Goal: Find specific page/section: Find specific page/section

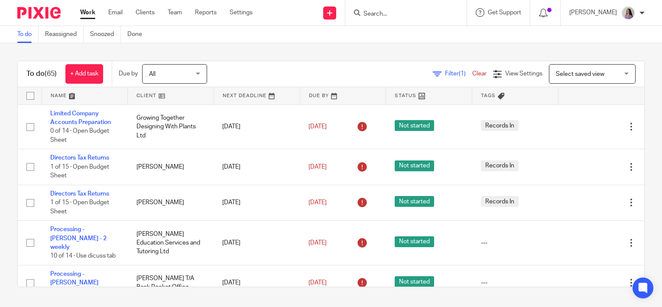
click at [440, 12] on input "Search" at bounding box center [401, 14] width 78 height 8
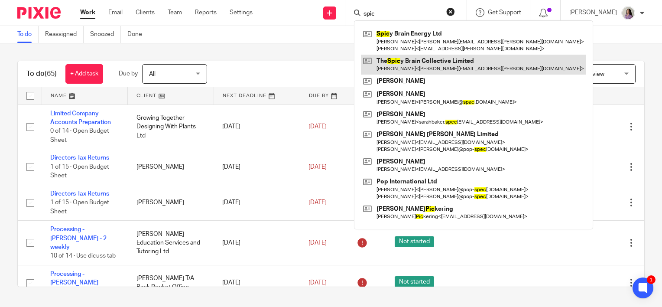
type input "spic"
click at [433, 71] on link at bounding box center [473, 65] width 225 height 20
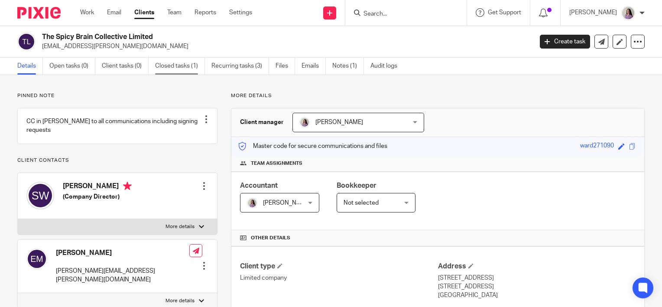
click at [185, 64] on link "Closed tasks (1)" at bounding box center [180, 66] width 50 height 17
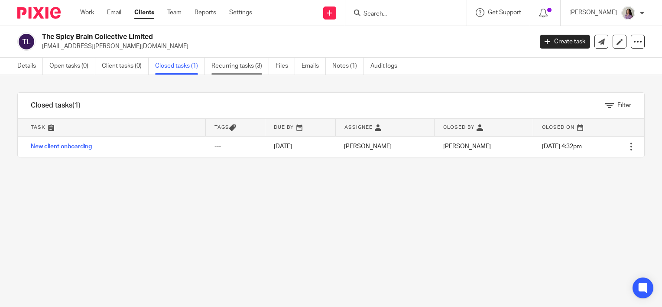
click at [243, 66] on link "Recurring tasks (3)" at bounding box center [240, 66] width 58 height 17
